Goal: Task Accomplishment & Management: Manage account settings

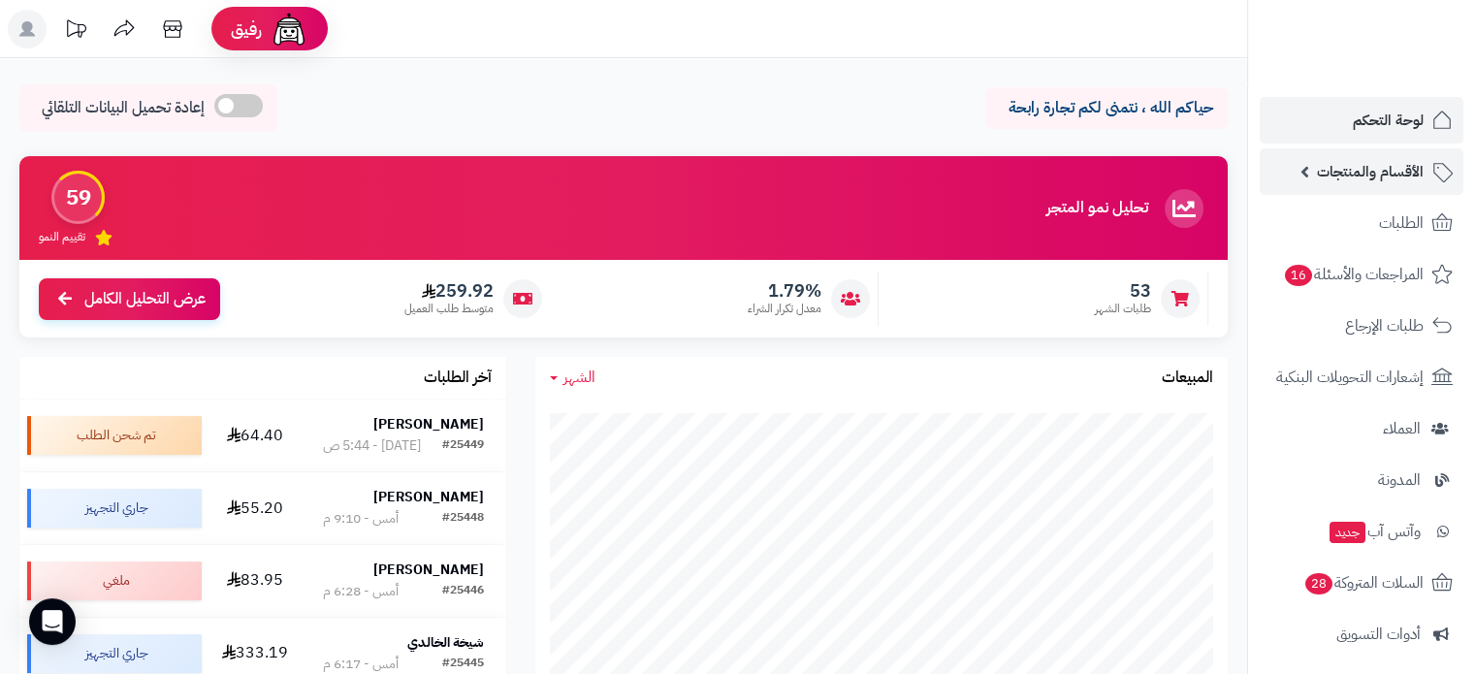
click at [1354, 174] on span "الأقسام والمنتجات" at bounding box center [1370, 171] width 107 height 27
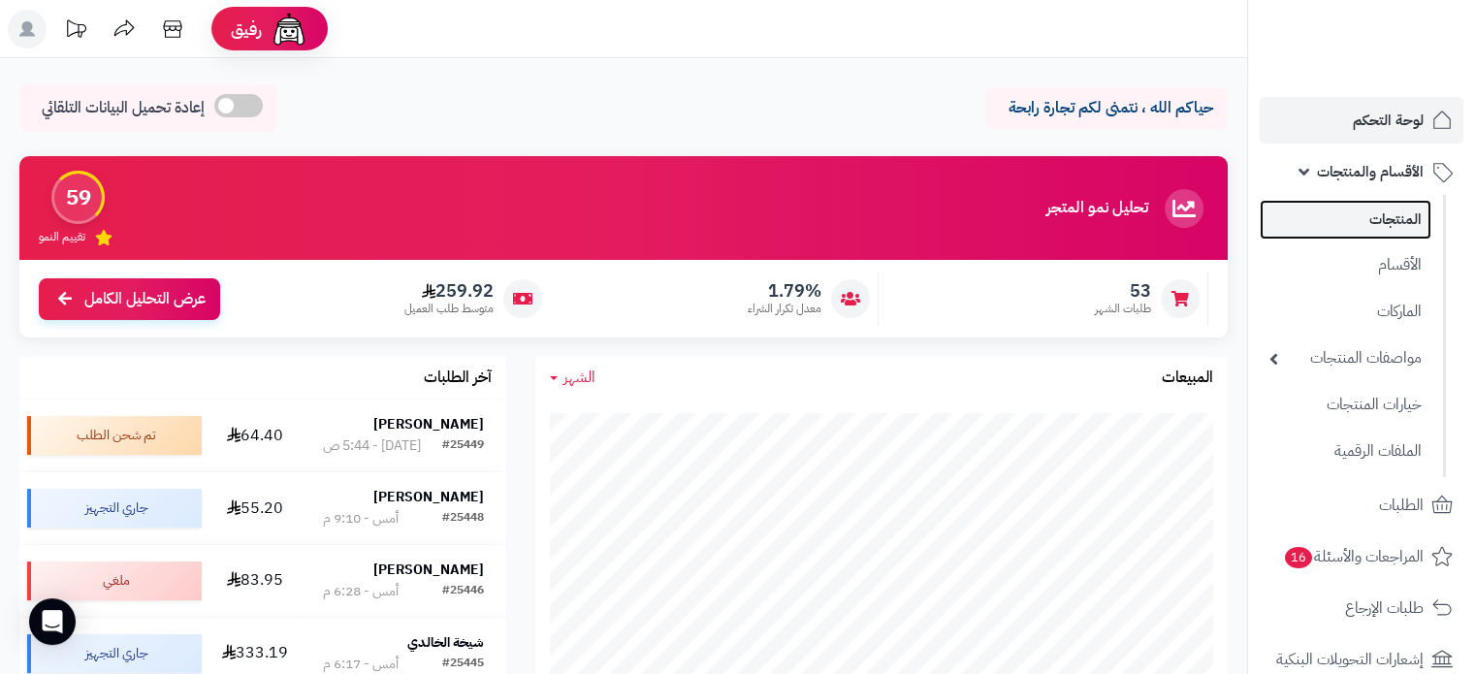
click at [1382, 225] on link "المنتجات" at bounding box center [1345, 220] width 172 height 40
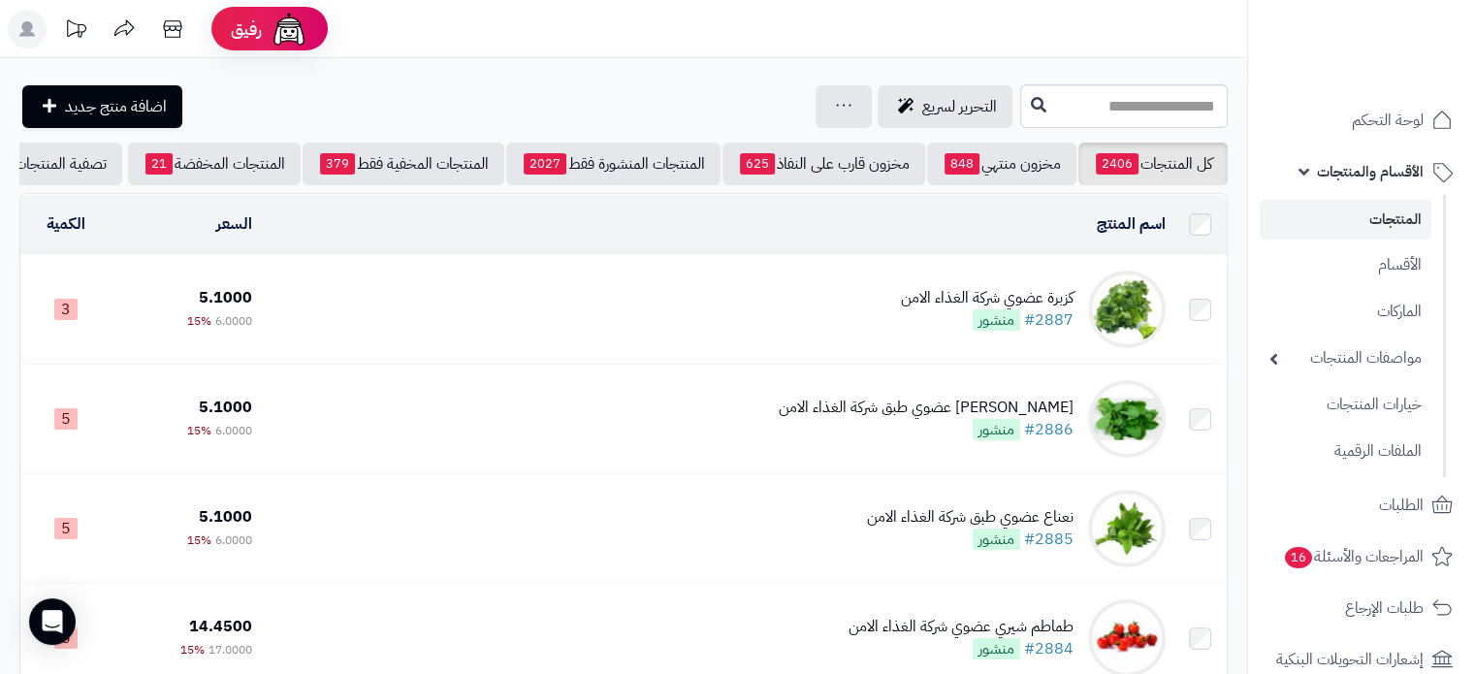
scroll to position [0, -71]
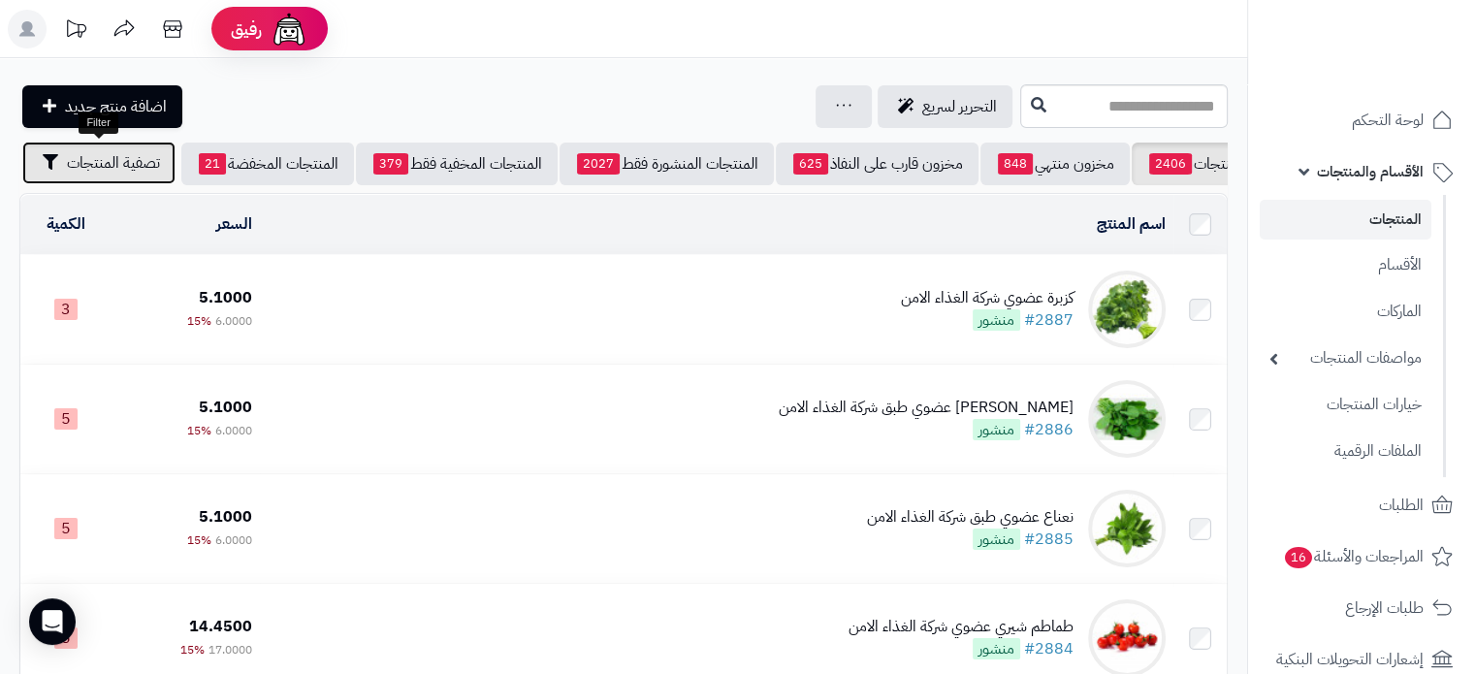
drag, startPoint x: 118, startPoint y: 162, endPoint x: 116, endPoint y: 224, distance: 62.1
click at [118, 163] on span "تصفية المنتجات" at bounding box center [113, 162] width 93 height 23
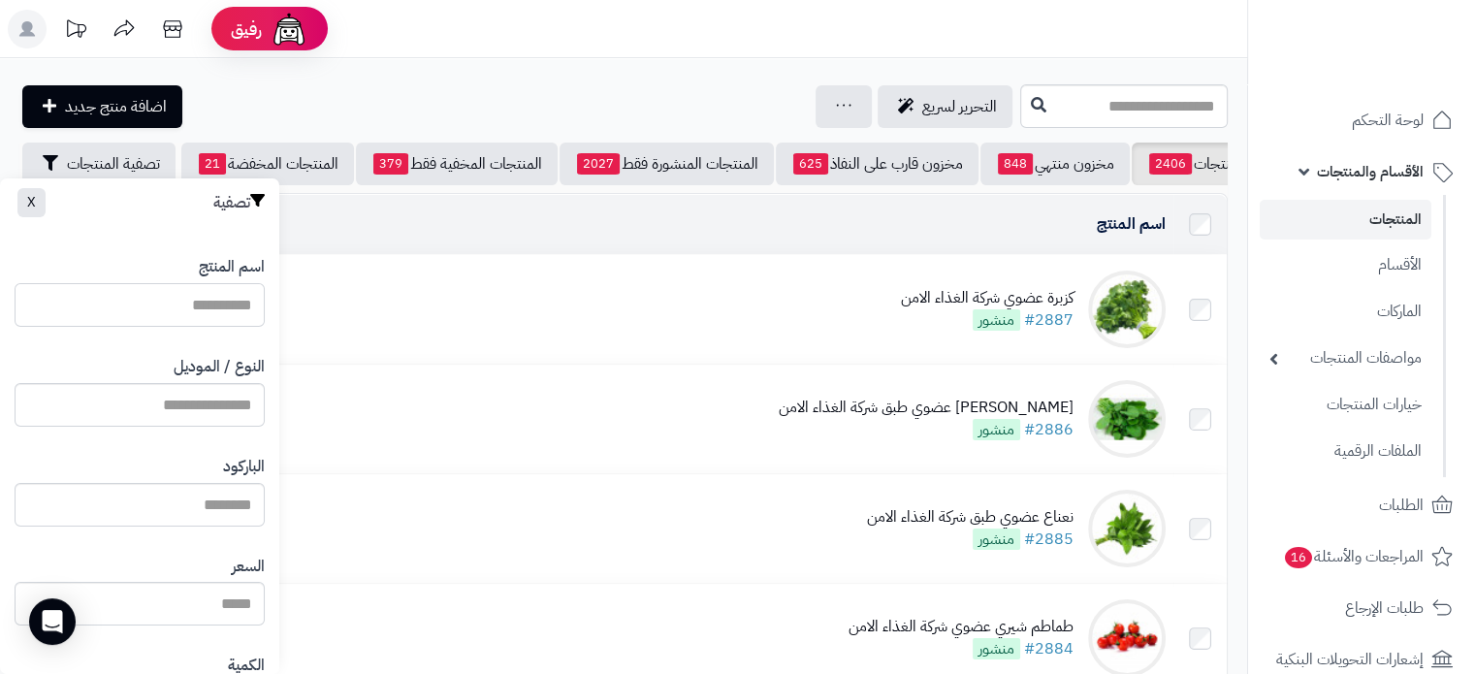
click at [224, 306] on input "اسم المنتج" at bounding box center [140, 305] width 250 height 44
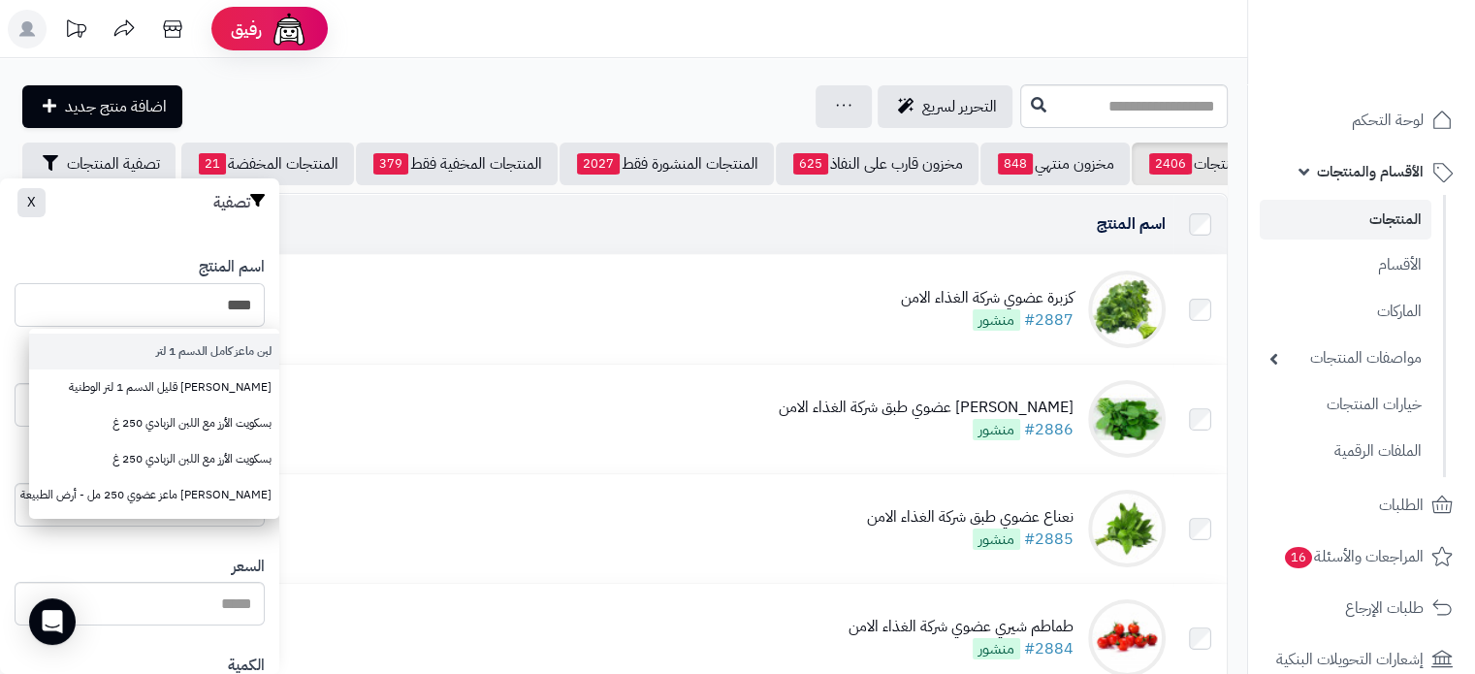
type input "***"
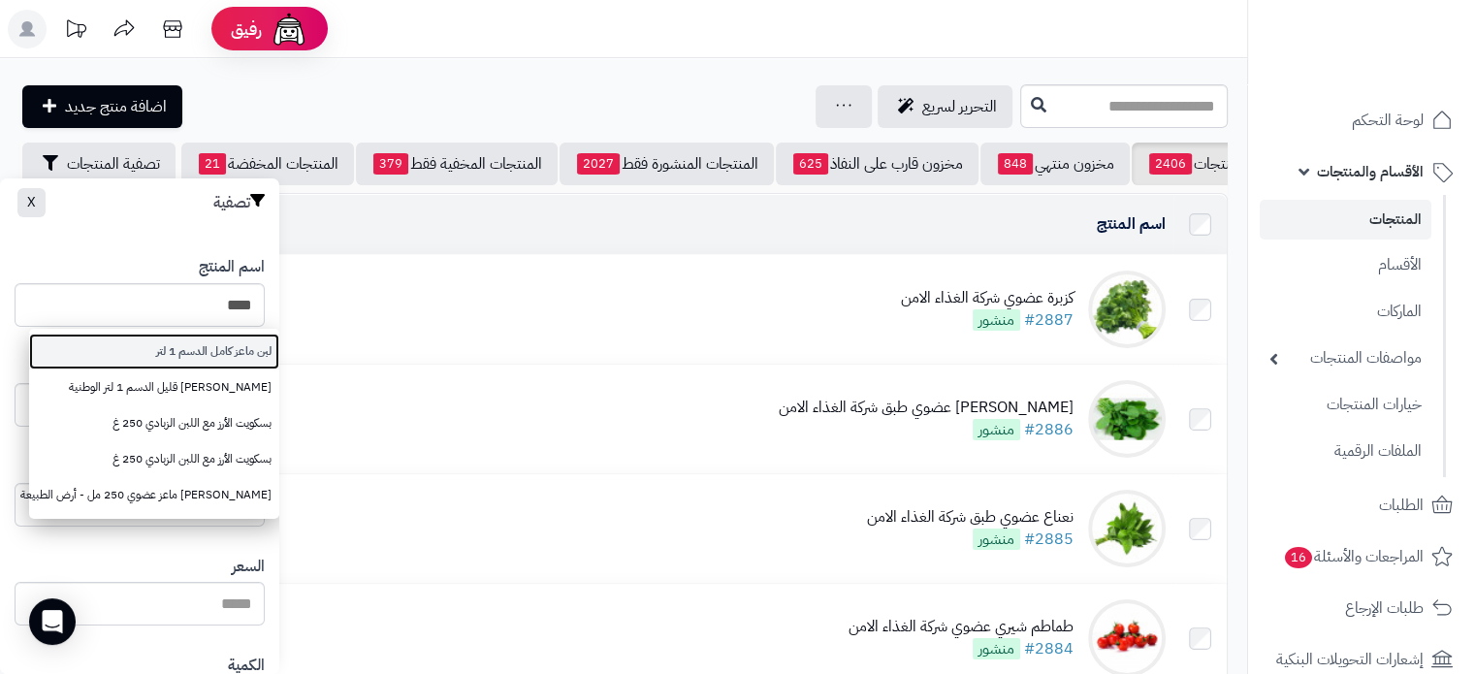
click at [233, 360] on link "لبن ماعز كامل الدسم 1 لتر" at bounding box center [154, 351] width 250 height 36
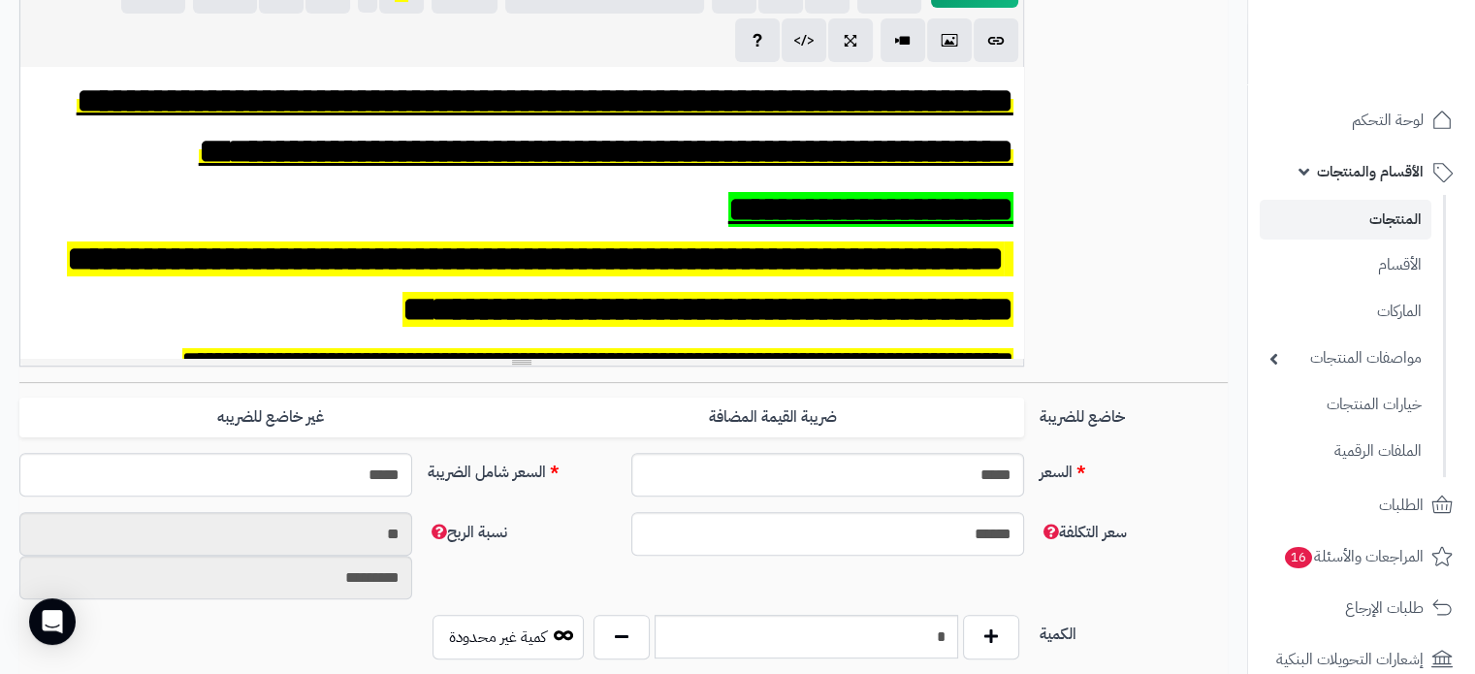
scroll to position [485, 0]
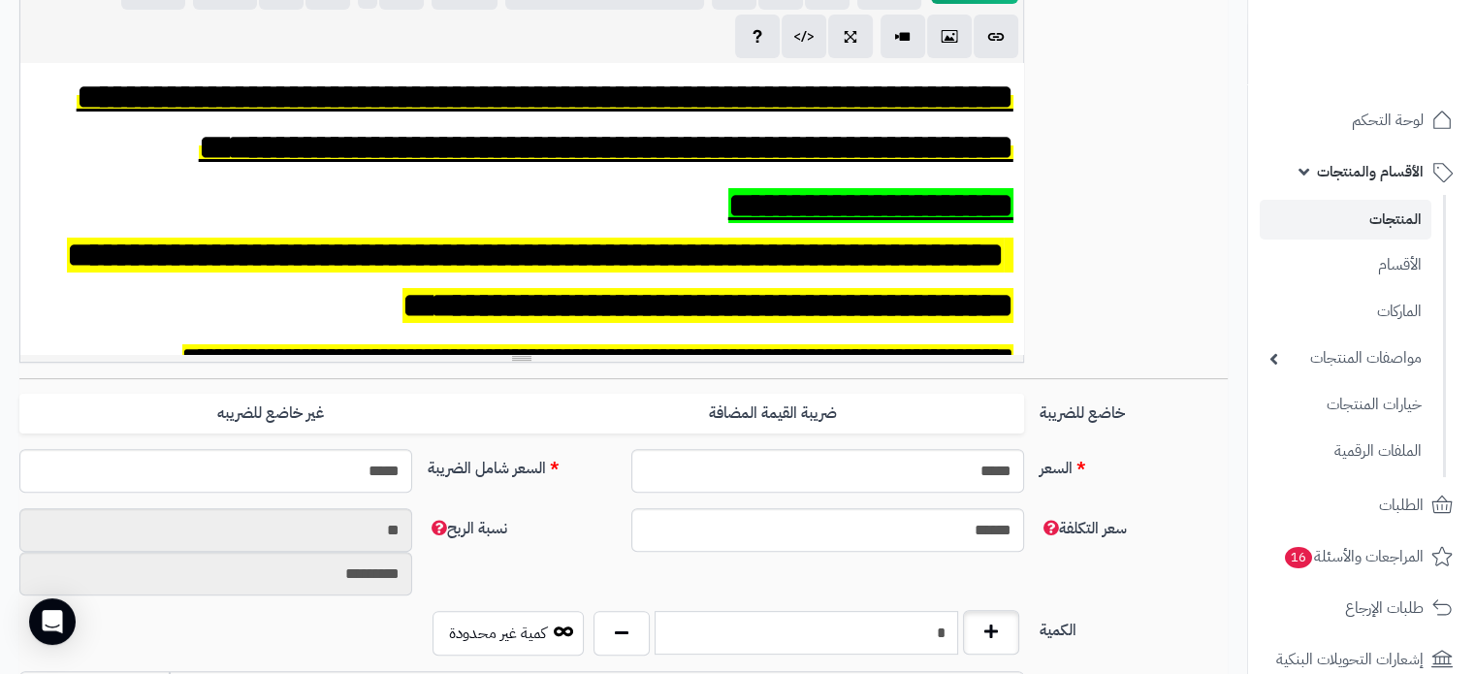
drag, startPoint x: 921, startPoint y: 629, endPoint x: 1008, endPoint y: 627, distance: 87.3
click at [1008, 627] on div "*" at bounding box center [805, 633] width 435 height 45
type input "**"
click at [1116, 291] on div "**********" at bounding box center [623, 169] width 1223 height 418
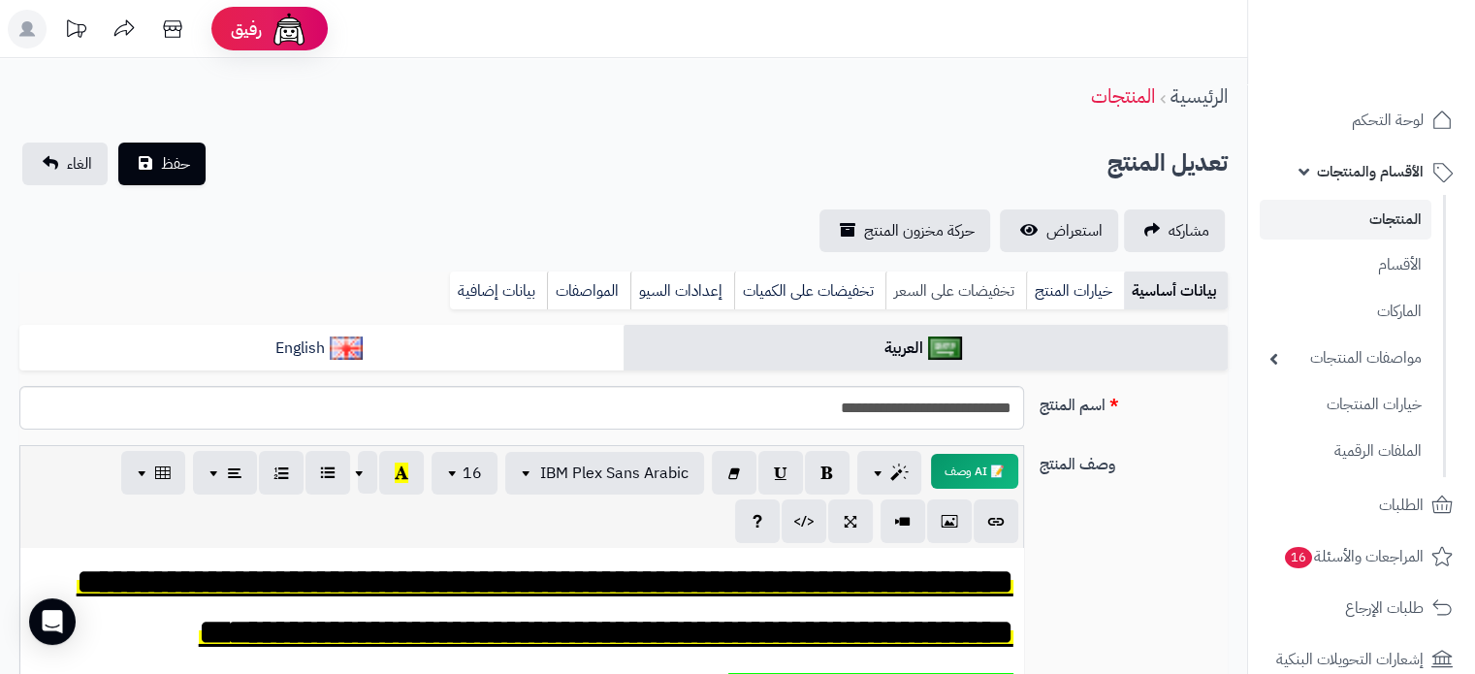
click at [958, 289] on link "تخفيضات على السعر" at bounding box center [955, 290] width 141 height 39
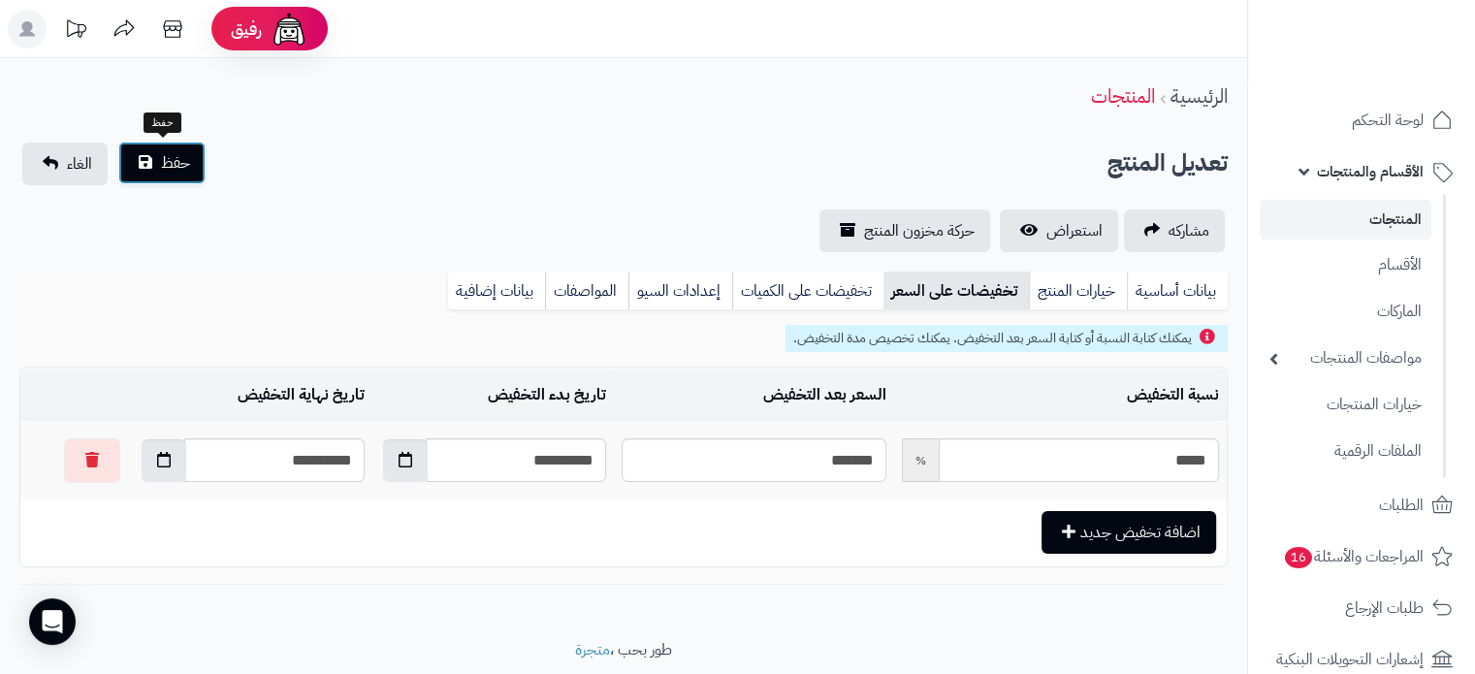
click at [180, 166] on span "حفظ" at bounding box center [175, 162] width 29 height 23
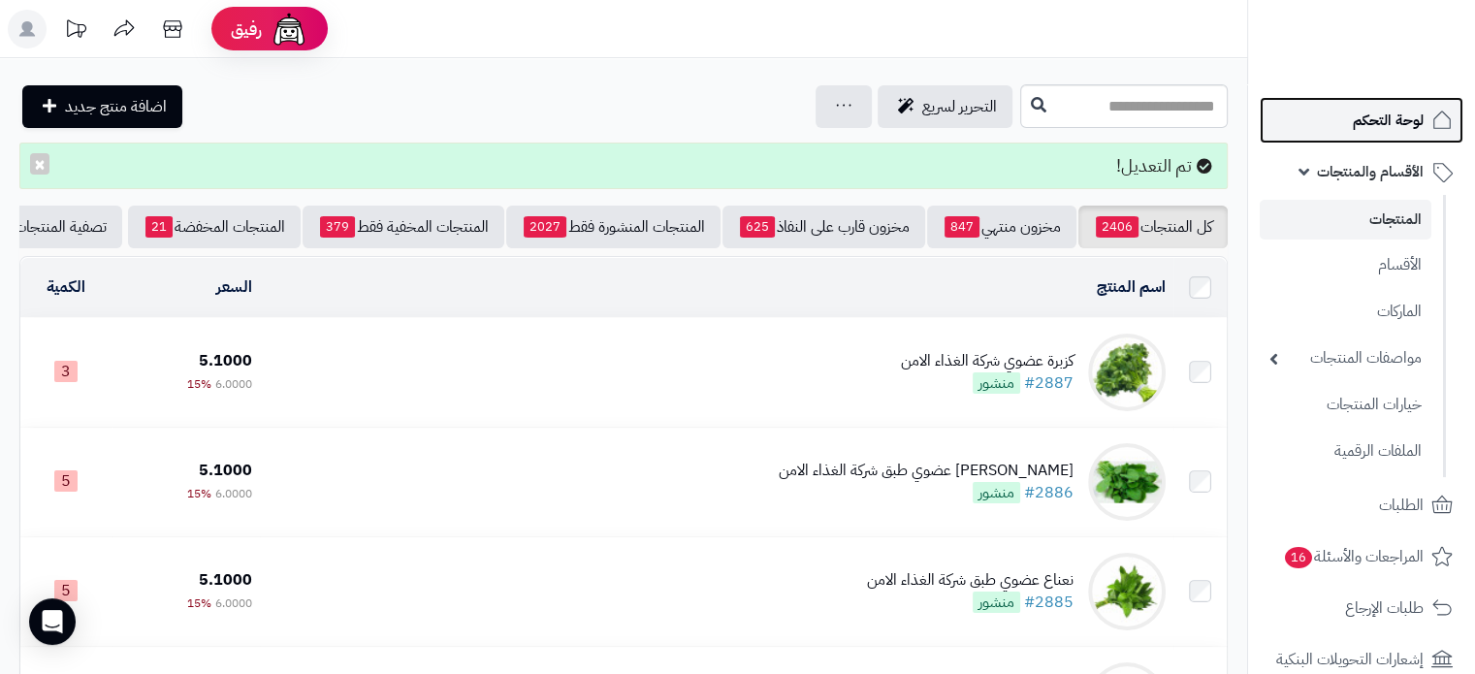
click at [1381, 123] on span "لوحة التحكم" at bounding box center [1387, 120] width 71 height 27
